Goal: Navigation & Orientation: Understand site structure

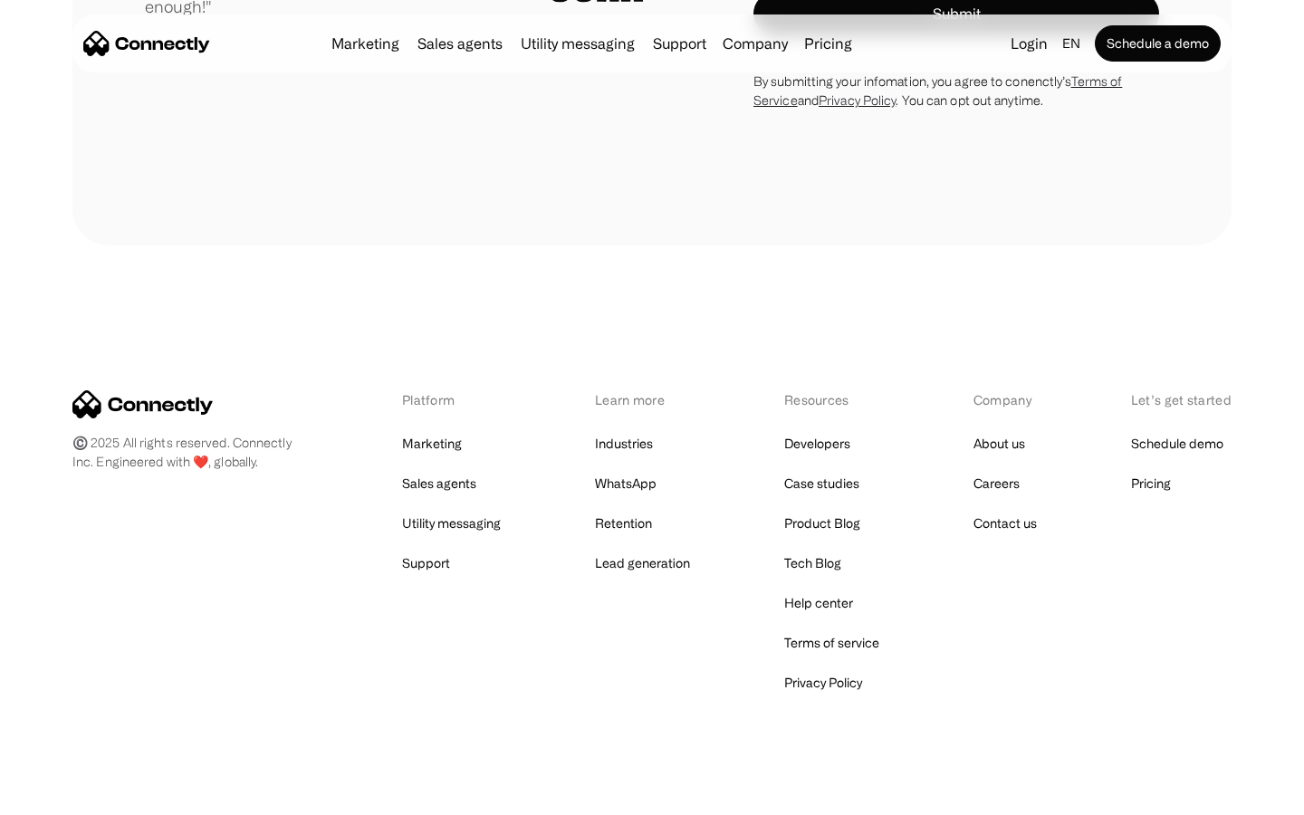
scroll to position [5131, 0]
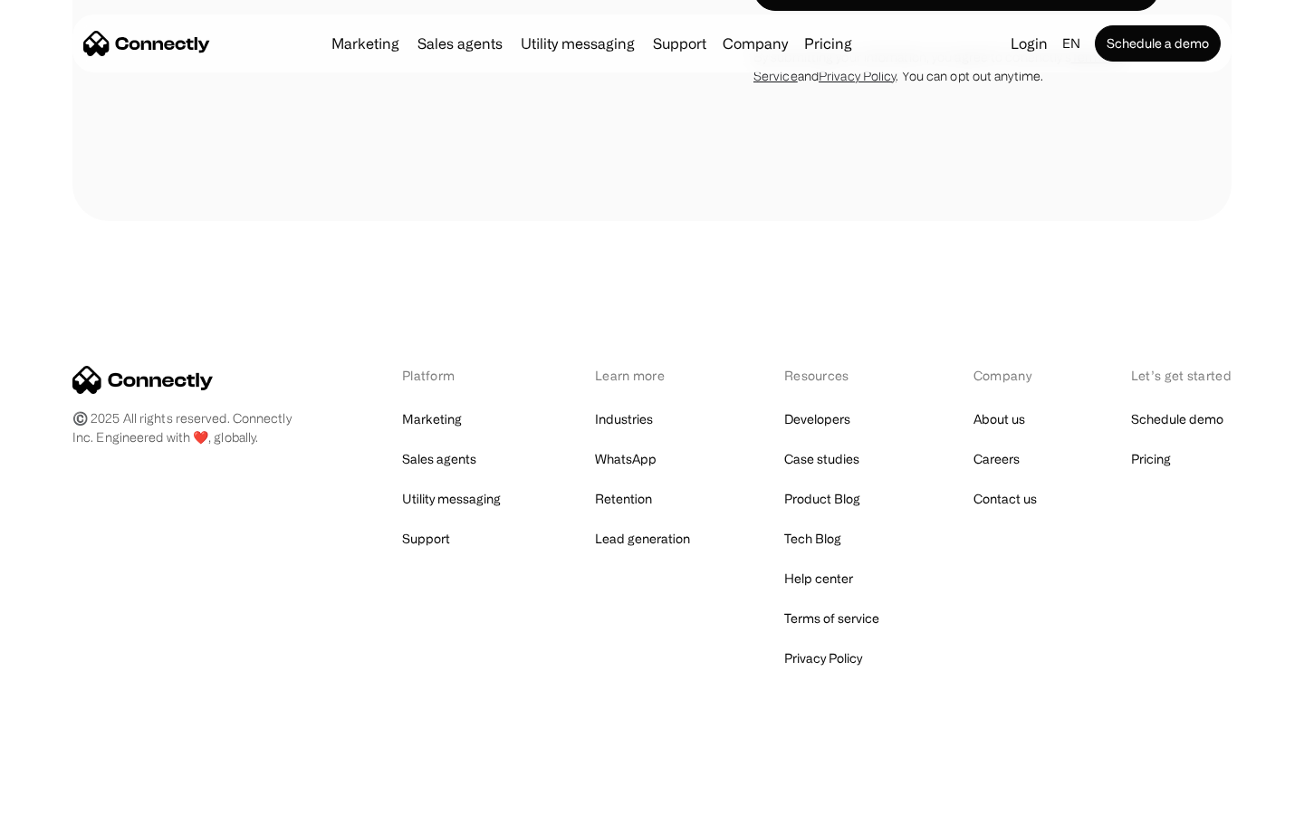
scroll to position [4774, 0]
